Goal: Task Accomplishment & Management: Complete application form

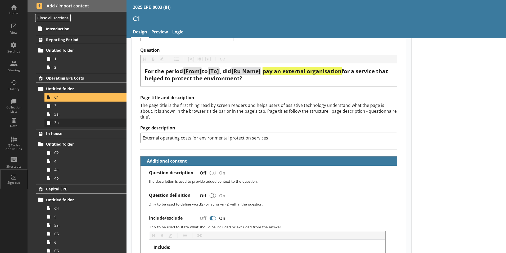
scroll to position [26, 0]
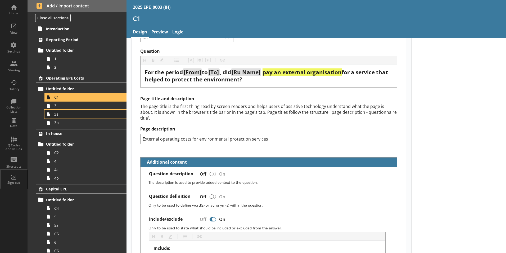
click at [79, 110] on link "3a." at bounding box center [85, 114] width 82 height 8
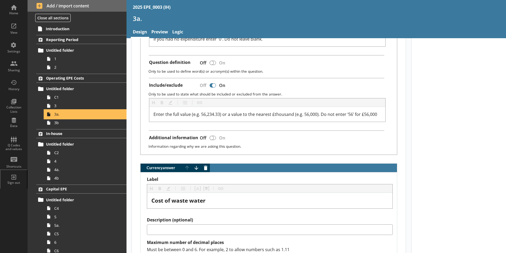
scroll to position [185, 0]
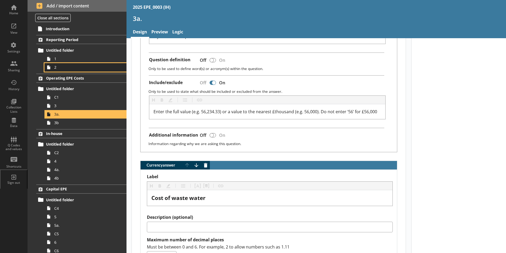
click at [78, 71] on link "2" at bounding box center [85, 67] width 82 height 8
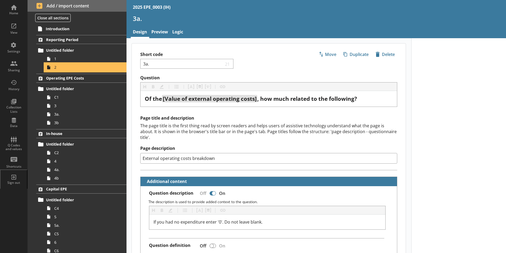
type textarea "x"
select select "ref_p_end_date"
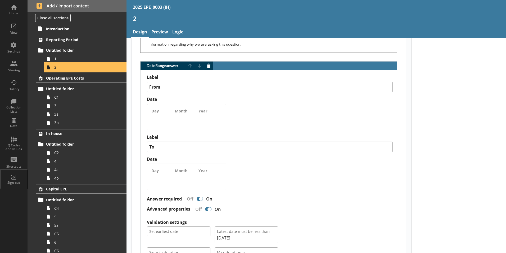
scroll to position [344, 0]
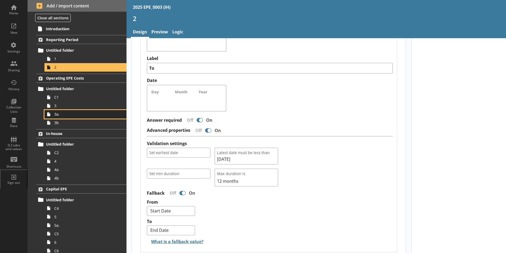
click at [63, 110] on link "3a." at bounding box center [85, 114] width 82 height 8
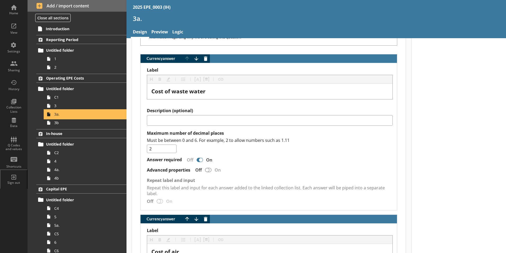
scroll to position [318, 0]
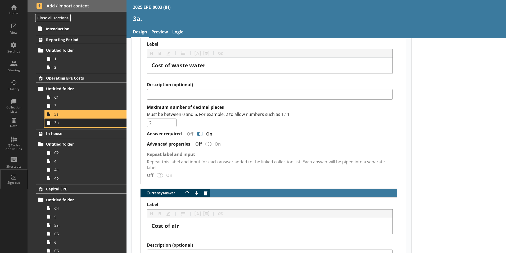
click at [64, 124] on span "3b" at bounding box center [83, 122] width 59 height 5
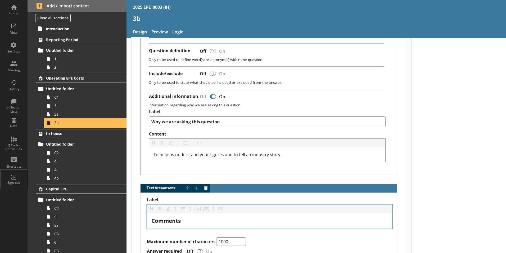
scroll to position [191, 0]
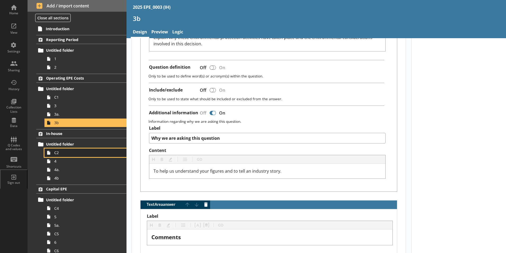
click at [88, 156] on link "C2" at bounding box center [85, 152] width 82 height 8
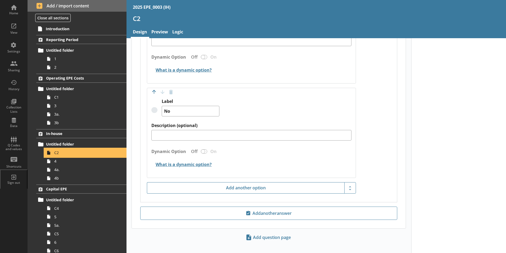
scroll to position [491, 0]
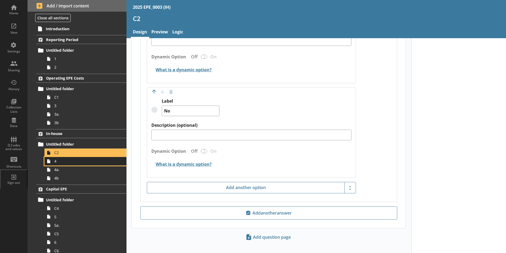
click at [84, 161] on span "4" at bounding box center [83, 160] width 59 height 5
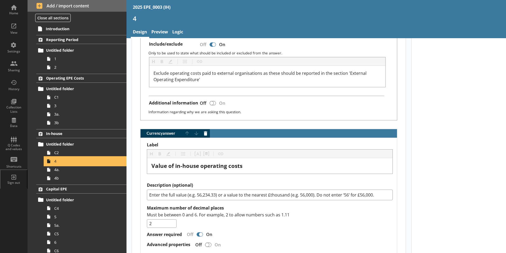
scroll to position [318, 0]
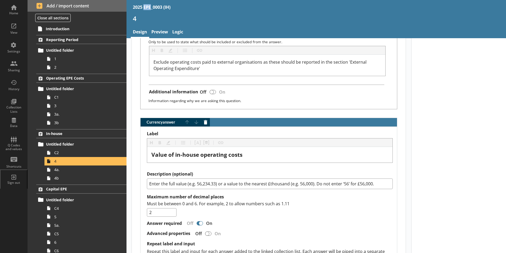
drag, startPoint x: 142, startPoint y: 7, endPoint x: 151, endPoint y: 6, distance: 9.1
click at [151, 6] on div "2025 EPE_0003 (IH)" at bounding box center [152, 7] width 38 height 6
drag, startPoint x: 151, startPoint y: 6, endPoint x: 204, endPoint y: 12, distance: 53.6
click at [204, 12] on div "2025 EPE_0003 (IH)" at bounding box center [317, 7] width 380 height 14
type textarea "x"
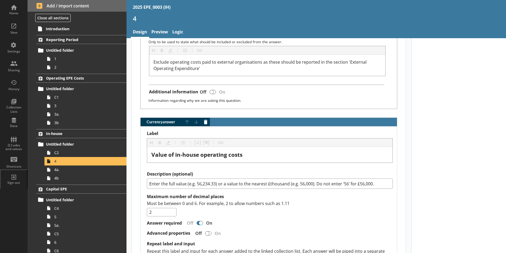
scroll to position [318, 0]
drag, startPoint x: 174, startPoint y: 8, endPoint x: 163, endPoint y: 7, distance: 10.9
click at [163, 7] on div "2025 EPE_0003 (IH)" at bounding box center [317, 7] width 380 height 14
click at [169, 8] on div "2025 EPE_0003 (IH)" at bounding box center [152, 7] width 38 height 6
click at [176, 9] on div "2025 EPE_0003 (IH)" at bounding box center [317, 7] width 380 height 14
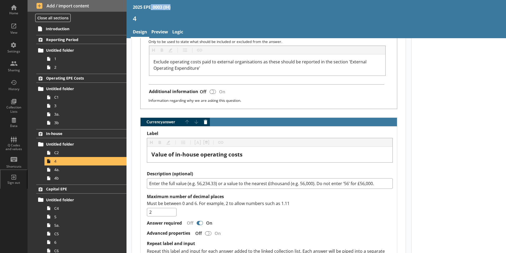
drag, startPoint x: 173, startPoint y: 8, endPoint x: 151, endPoint y: 6, distance: 21.3
click at [151, 6] on div "2025 EPE_0003 (IH)" at bounding box center [317, 7] width 380 height 14
drag, startPoint x: 151, startPoint y: 6, endPoint x: 173, endPoint y: 12, distance: 22.1
click at [173, 12] on div "2025 EPE_0003 (IH)" at bounding box center [317, 7] width 380 height 14
drag, startPoint x: 132, startPoint y: 6, endPoint x: 163, endPoint y: 9, distance: 30.6
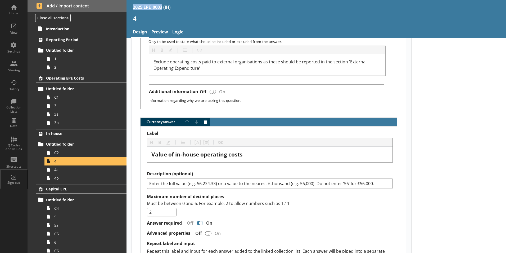
click at [163, 9] on div "2025 EPE_0003 (IH)" at bounding box center [317, 7] width 380 height 14
copy div "2025 EPE_0003"
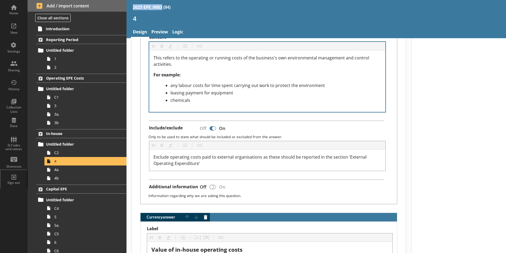
scroll to position [212, 0]
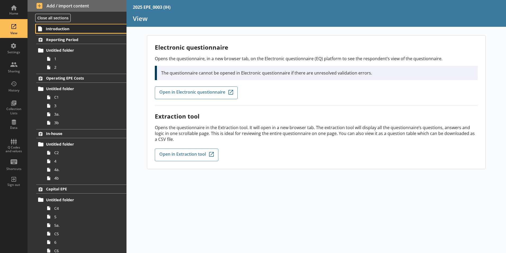
click at [55, 28] on span "Introduction" at bounding box center [78, 28] width 65 height 5
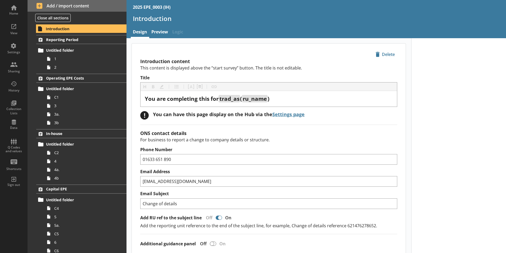
click at [152, 6] on div "2025 EPE_0003 (IH)" at bounding box center [152, 7] width 38 height 6
drag, startPoint x: 152, startPoint y: 6, endPoint x: 203, endPoint y: 6, distance: 51.1
click at [203, 6] on div "2025 EPE_0003 (IH)" at bounding box center [317, 7] width 380 height 14
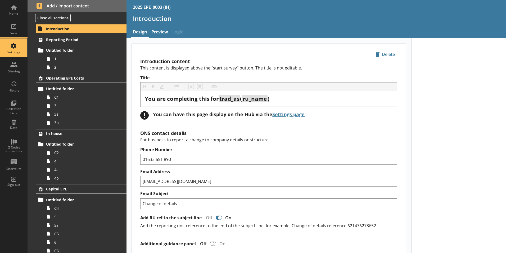
click at [17, 46] on div "Settings" at bounding box center [13, 47] width 19 height 19
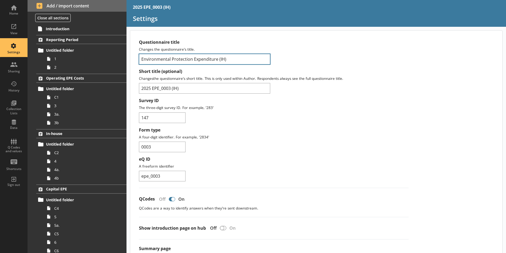
click at [237, 53] on div "Questionnaire title Changes the questionnaire's title. Environmental Protection…" at bounding box center [274, 51] width 270 height 25
drag, startPoint x: 234, startPoint y: 56, endPoint x: 216, endPoint y: 58, distance: 18.4
click at [216, 58] on input "Environmental Protection Expenditure (IH)" at bounding box center [204, 59] width 131 height 11
type input "Environmental Protection Expenditure"
click at [270, 104] on div "Survey ID The three-digit survey ID. For example, '283' 147" at bounding box center [274, 110] width 270 height 25
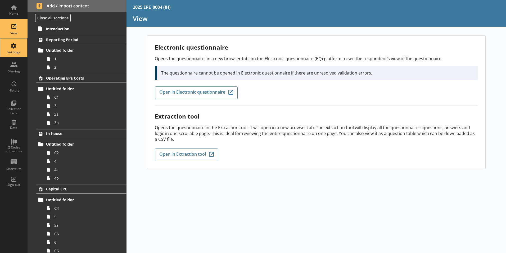
click at [13, 47] on div "Settings" at bounding box center [13, 47] width 19 height 19
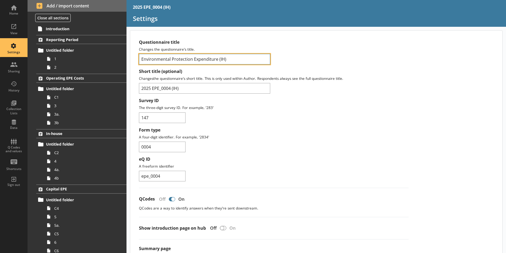
drag, startPoint x: 238, startPoint y: 60, endPoint x: 218, endPoint y: 59, distance: 20.4
click at [218, 59] on input "Environmental Protection Expenditure (IH)" at bounding box center [204, 59] width 131 height 11
type input "Environmental Protection Expenditure"
click at [313, 168] on p "A freeform identifier" at bounding box center [274, 165] width 270 height 5
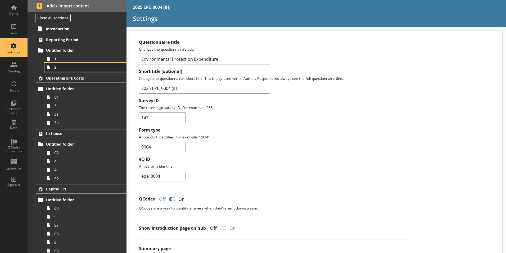
click at [65, 66] on span "2" at bounding box center [83, 67] width 59 height 5
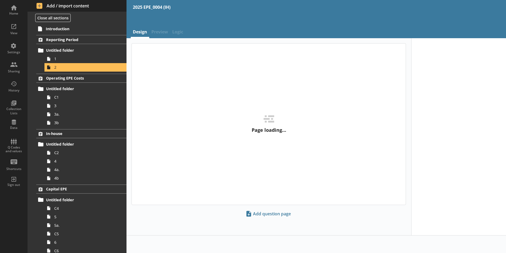
select select "ref_p_end_date"
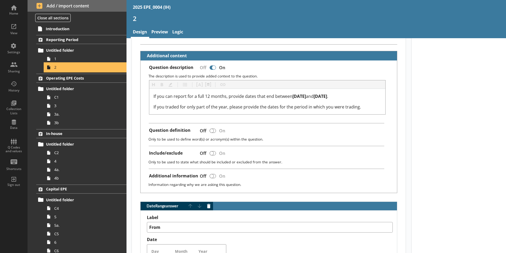
scroll to position [106, 0]
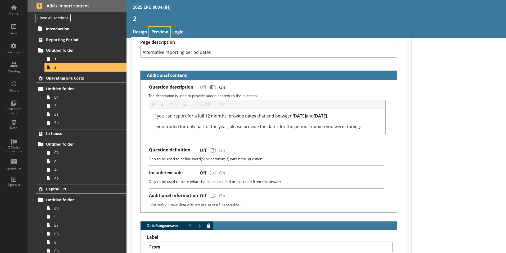
click at [156, 34] on link "Preview" at bounding box center [159, 32] width 21 height 11
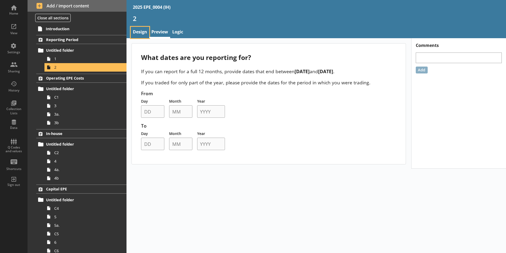
click at [146, 32] on link "Design" at bounding box center [140, 32] width 19 height 11
type textarea "x"
select select "ref_p_end_date"
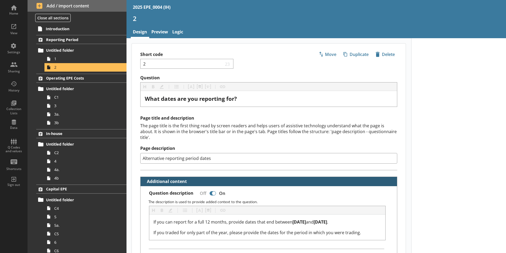
type textarea "x"
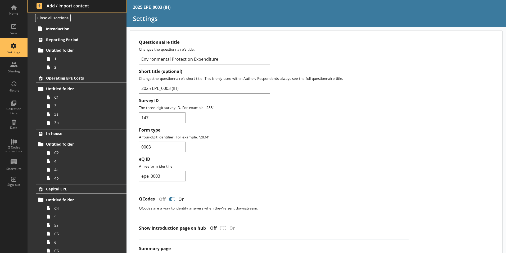
click at [51, 4] on span "Add / import content" at bounding box center [77, 6] width 81 height 6
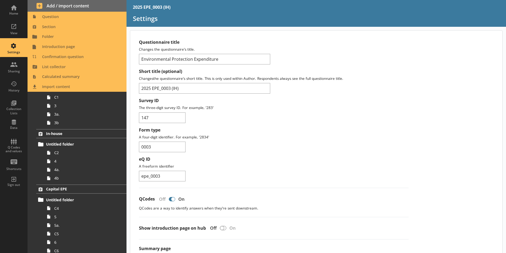
click at [381, 151] on div "Form type A four-digit identifier. For example, '2834' 0003" at bounding box center [274, 139] width 270 height 25
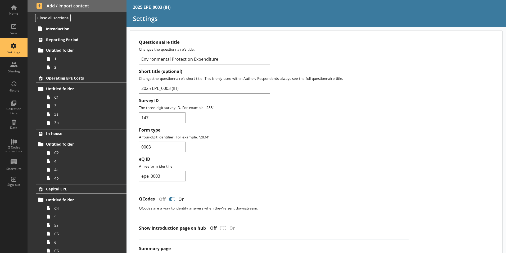
click at [281, 135] on p "A four-digit identifier. For example, '2834'" at bounding box center [274, 136] width 270 height 5
click at [74, 60] on span "1" at bounding box center [83, 58] width 59 height 5
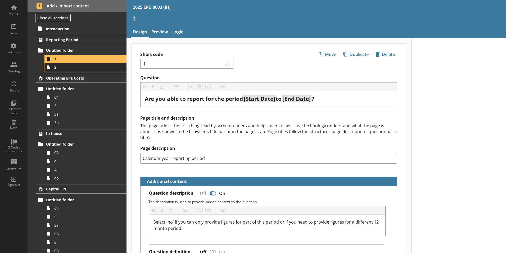
click at [66, 68] on span "2" at bounding box center [83, 67] width 59 height 5
type textarea "x"
select select "ref_p_end_date"
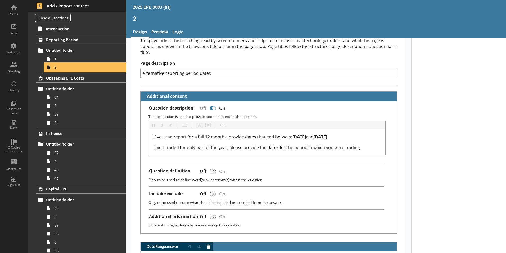
scroll to position [26, 0]
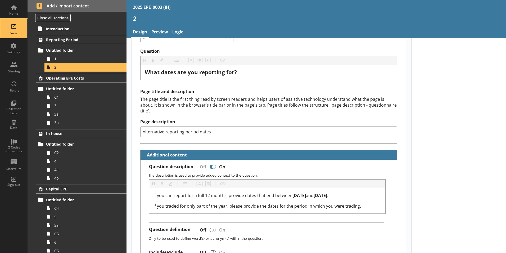
click at [15, 31] on div "View" at bounding box center [13, 33] width 19 height 4
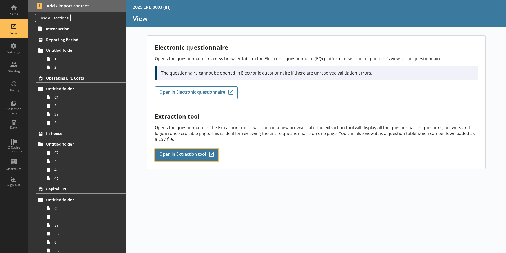
click at [193, 158] on link "Open in Extraction tool Q-Codes_Icon Created with Sketch." at bounding box center [187, 154] width 64 height 13
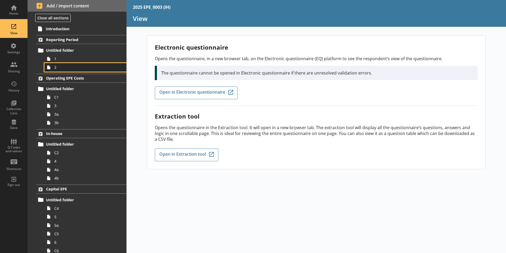
click at [64, 66] on span "2" at bounding box center [83, 67] width 59 height 5
type textarea "x"
select select "ref_p_end_date"
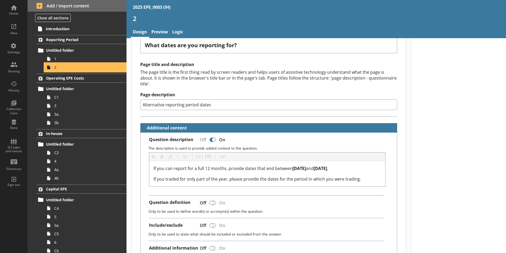
scroll to position [53, 0]
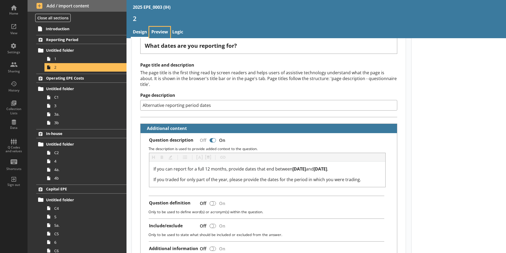
click at [163, 32] on link "Preview" at bounding box center [159, 32] width 21 height 11
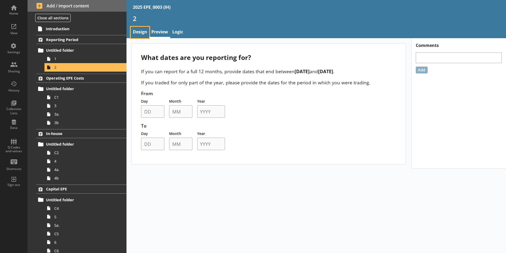
click at [141, 35] on link "Design" at bounding box center [140, 32] width 19 height 11
type textarea "x"
select select "ref_p_end_date"
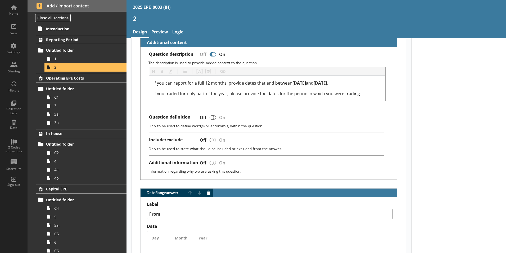
scroll to position [79, 0]
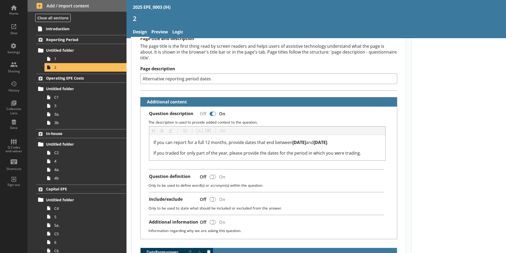
click at [171, 9] on div "2025 EPE_0003 (IH)" at bounding box center [317, 7] width 380 height 14
click at [15, 11] on div "Home" at bounding box center [13, 9] width 19 height 19
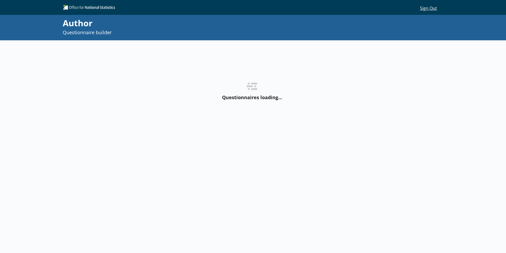
type textarea "x"
select select "ref_p_end_date"
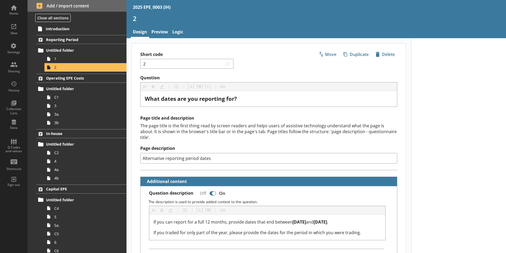
type textarea "x"
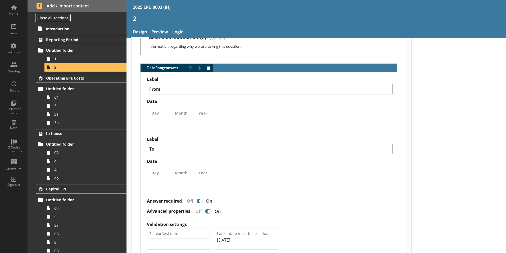
scroll to position [318, 0]
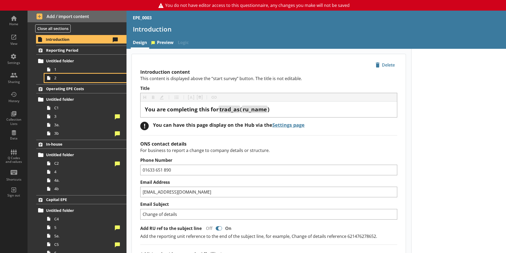
click at [70, 79] on span "2" at bounding box center [83, 77] width 59 height 5
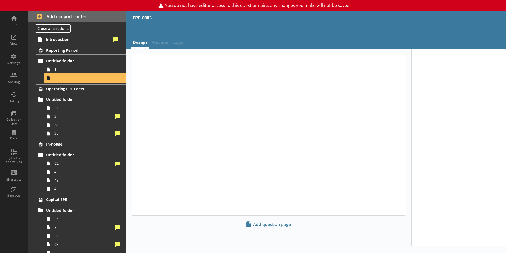
type textarea "x"
select select "ref_p_end_date"
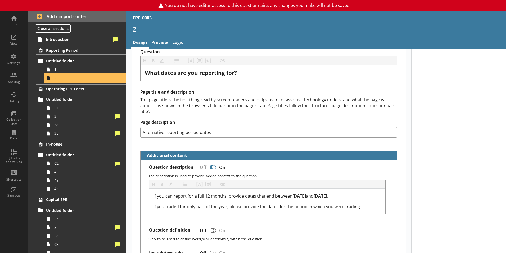
scroll to position [106, 0]
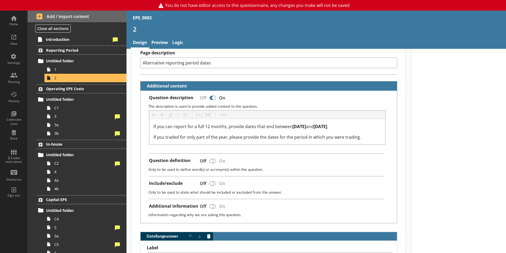
type textarea "x"
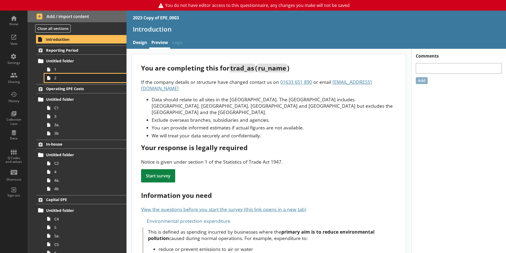
click at [65, 79] on span "2" at bounding box center [83, 77] width 59 height 5
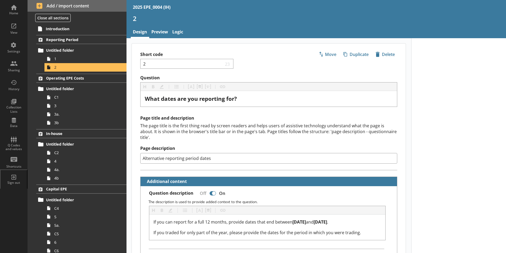
select select "ref_p_end_date"
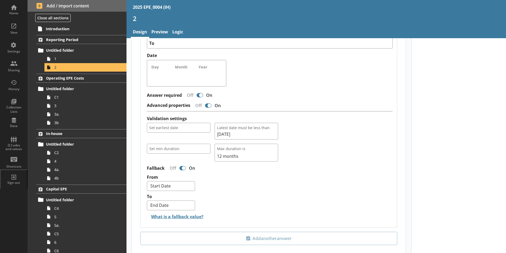
scroll to position [371, 0]
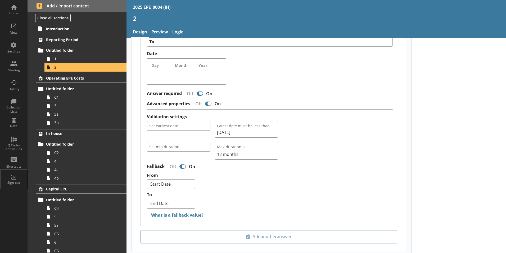
type textarea "x"
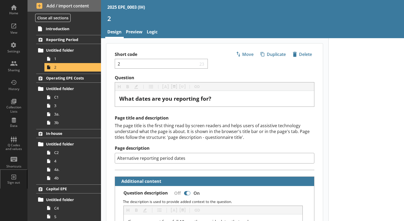
select select "ref_p_end_date"
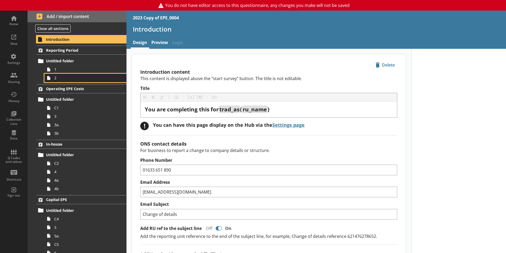
click at [52, 78] on icon at bounding box center [48, 78] width 8 height 8
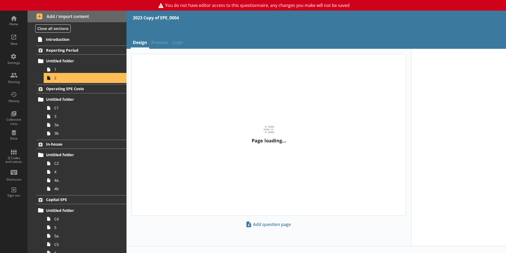
type textarea "x"
select select "ref_p_end_date"
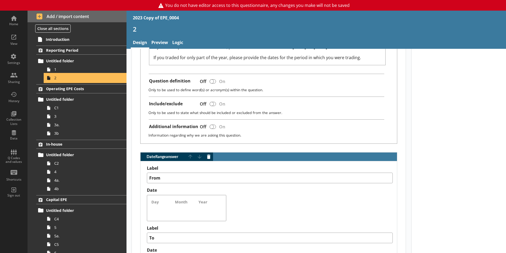
scroll to position [291, 0]
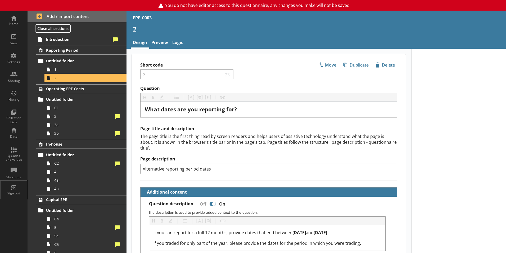
select select "ref_p_end_date"
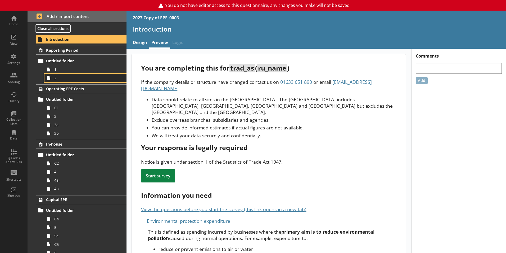
click at [69, 79] on span "2" at bounding box center [83, 77] width 59 height 5
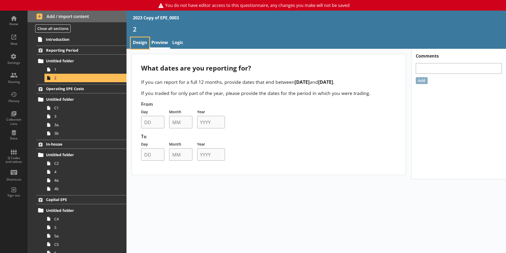
click at [145, 42] on link "Design" at bounding box center [140, 42] width 19 height 11
type textarea "x"
select select "ref_p_end_date"
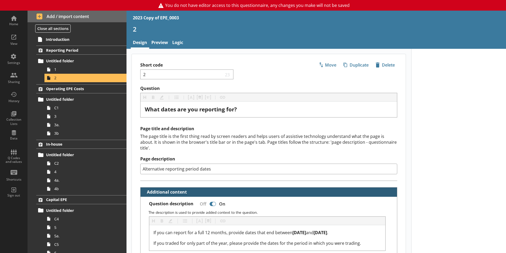
type textarea "x"
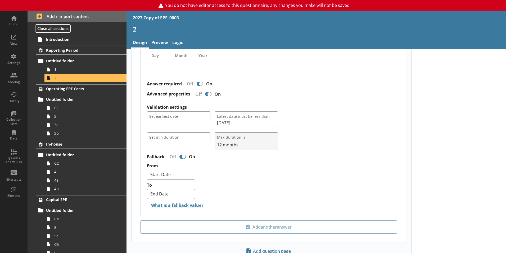
scroll to position [397, 0]
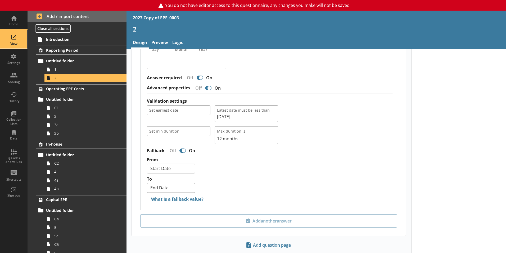
click at [15, 39] on div "View" at bounding box center [13, 39] width 19 height 19
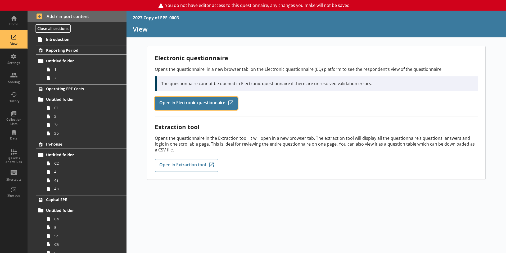
click at [186, 98] on link "Open in Electronic questionnaire Q-Codes_Icon Created with Sketch." at bounding box center [196, 103] width 83 height 13
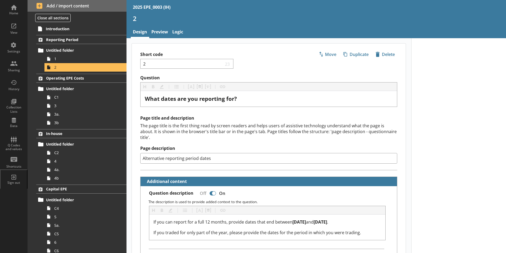
select select "ref_p_end_date"
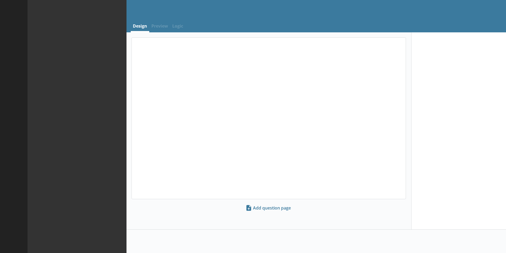
select select "ref_p_end_date"
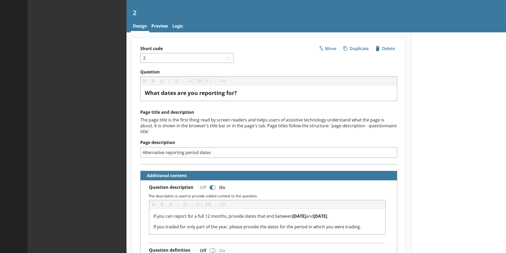
type textarea "x"
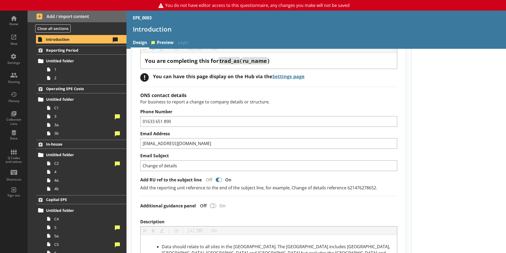
scroll to position [106, 0]
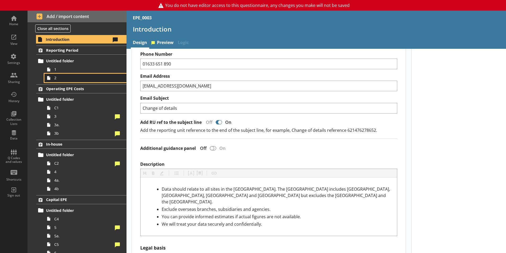
click at [64, 81] on link "2" at bounding box center [85, 78] width 82 height 8
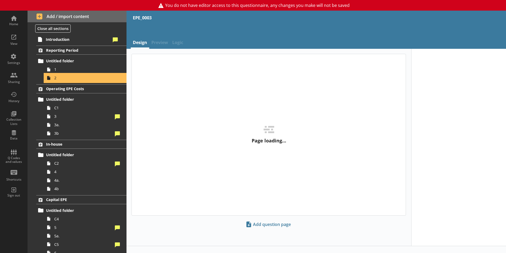
type textarea "x"
select select "ref_p_end_date"
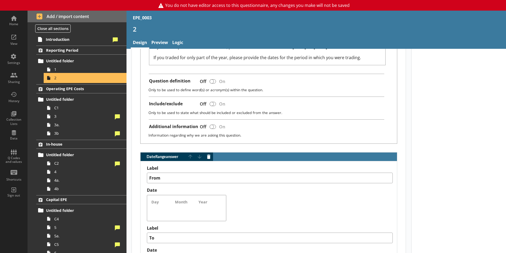
scroll to position [318, 0]
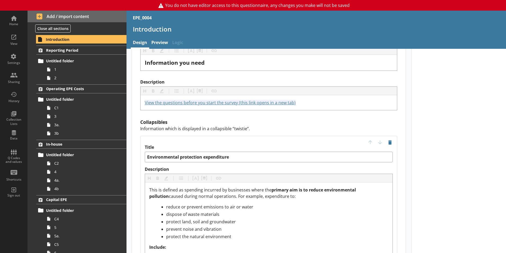
scroll to position [450, 0]
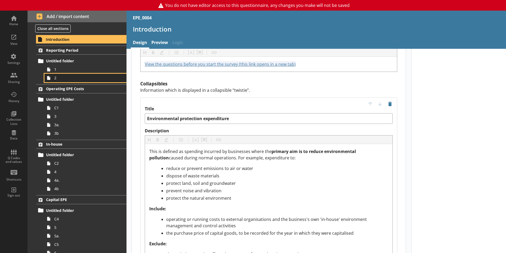
click at [65, 80] on span "2" at bounding box center [83, 77] width 59 height 5
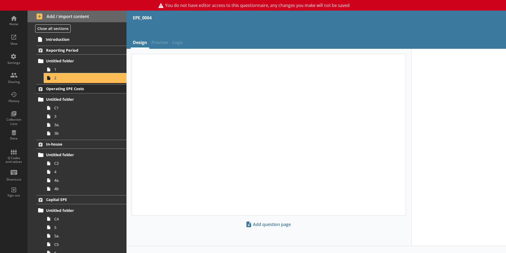
type textarea "x"
select select "ref_p_end_date"
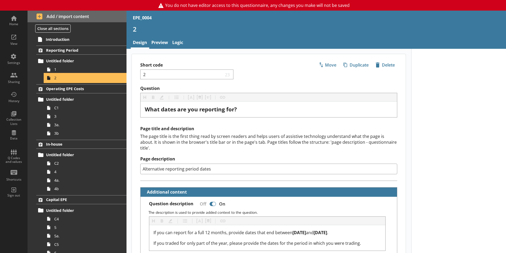
scroll to position [132, 0]
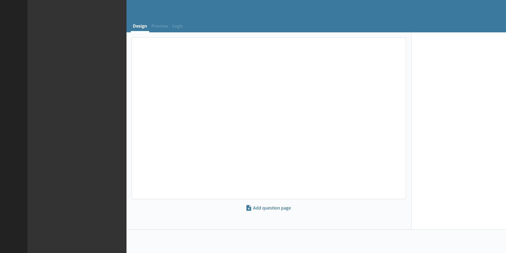
select select "ref_p_end_date"
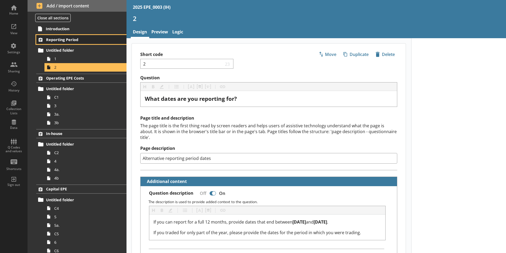
click at [58, 43] on link "Reporting Period" at bounding box center [81, 39] width 90 height 9
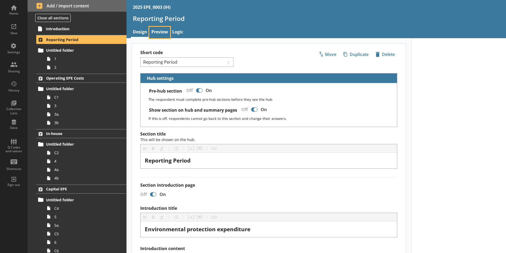
click at [152, 30] on link "Preview" at bounding box center [159, 32] width 21 height 11
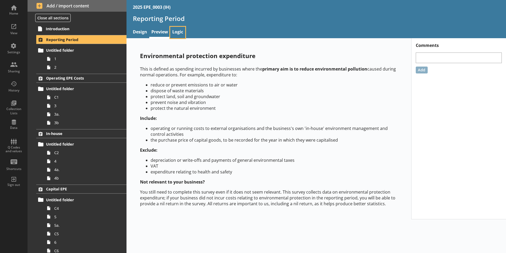
click at [176, 35] on link "Logic" at bounding box center [177, 32] width 15 height 11
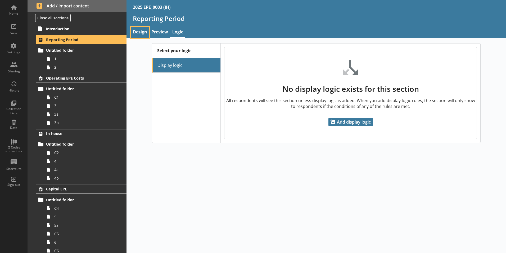
click at [141, 29] on link "Design" at bounding box center [140, 32] width 19 height 11
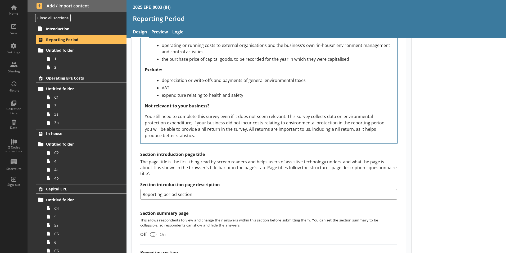
scroll to position [354, 0]
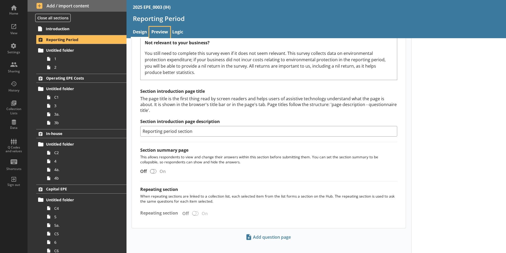
click at [164, 28] on link "Preview" at bounding box center [159, 32] width 21 height 11
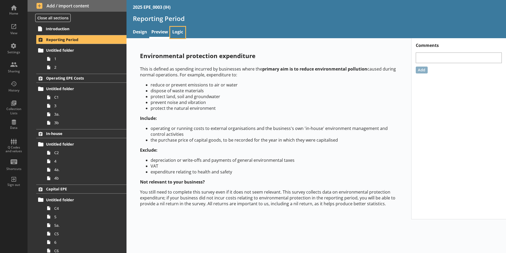
click at [173, 33] on link "Logic" at bounding box center [177, 32] width 15 height 11
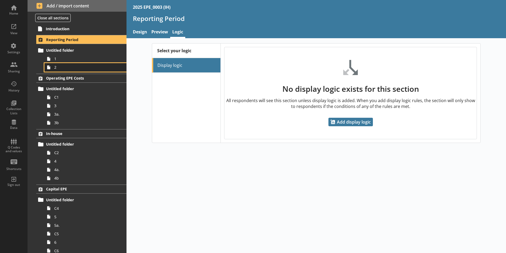
click at [76, 67] on span "2" at bounding box center [83, 67] width 59 height 5
type textarea "x"
select select "ref_p_end_date"
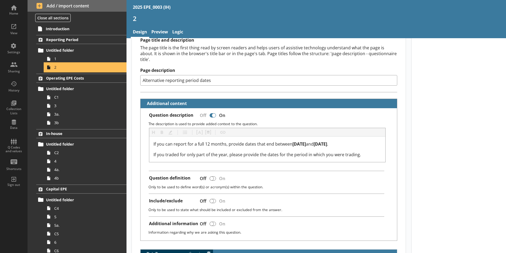
scroll to position [79, 0]
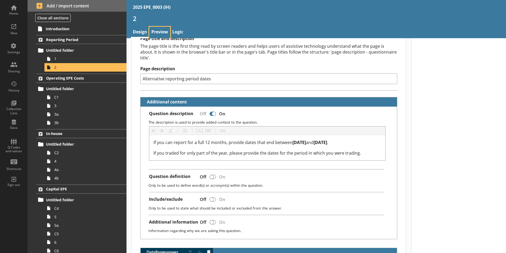
click at [166, 35] on link "Preview" at bounding box center [159, 32] width 21 height 11
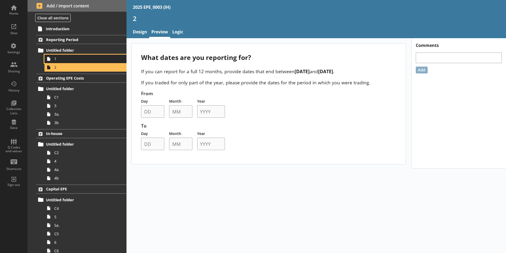
click at [58, 59] on span "1" at bounding box center [83, 58] width 59 height 5
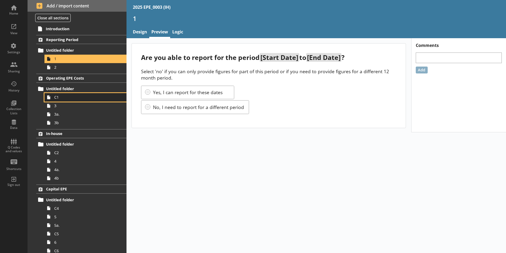
click at [63, 98] on span "C1" at bounding box center [83, 96] width 59 height 5
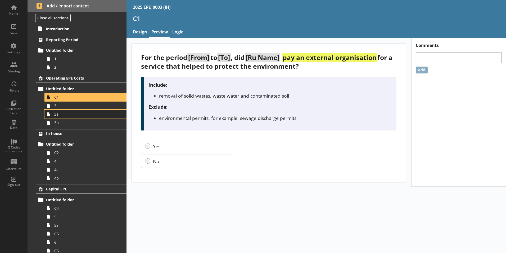
click at [63, 114] on span "3a." at bounding box center [83, 113] width 59 height 5
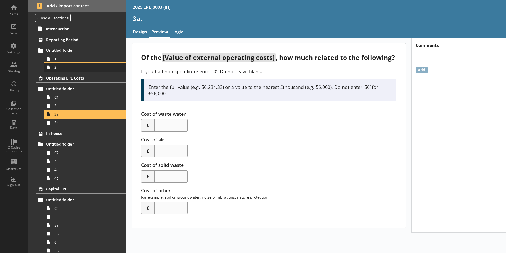
click at [64, 66] on span "2" at bounding box center [83, 67] width 59 height 5
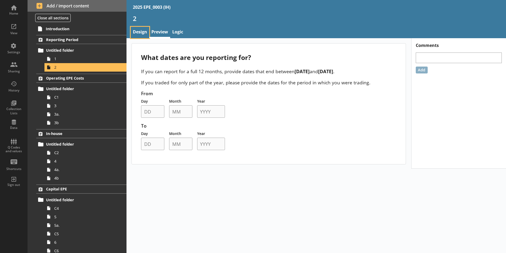
click at [145, 30] on link "Design" at bounding box center [140, 32] width 19 height 11
type textarea "x"
select select "ref_p_end_date"
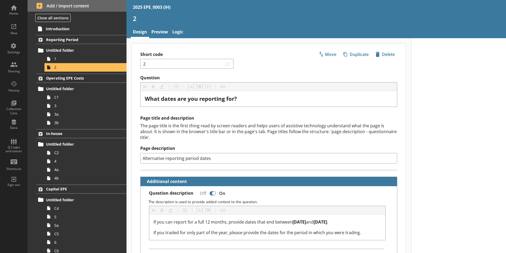
type textarea "x"
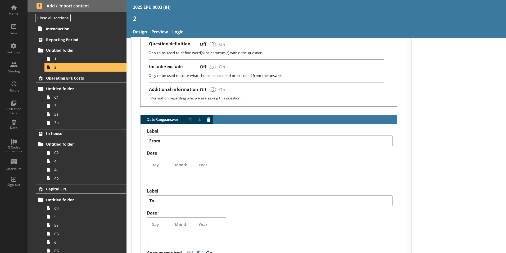
scroll to position [344, 0]
